Goal: Task Accomplishment & Management: Use online tool/utility

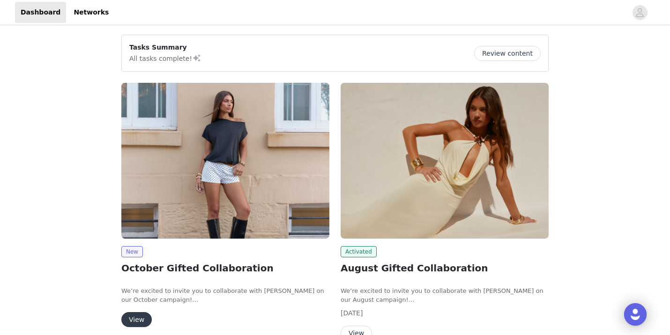
click at [257, 173] on img at bounding box center [225, 161] width 208 height 156
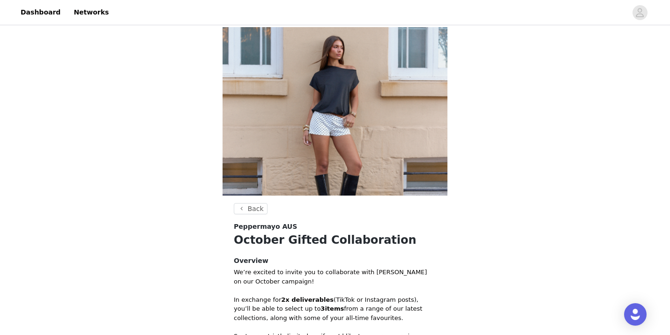
click at [359, 239] on h1 "October Gifted Collaboration" at bounding box center [335, 240] width 202 height 17
click at [507, 197] on div "Back Peppermayo AUS October Gifted Collaboration Overview We’re excited to invi…" at bounding box center [335, 266] width 670 height 479
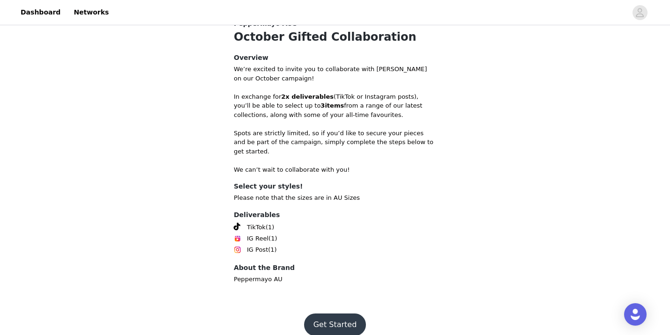
click at [326, 314] on button "Get Started" at bounding box center [335, 325] width 62 height 22
